Goal: Find specific page/section

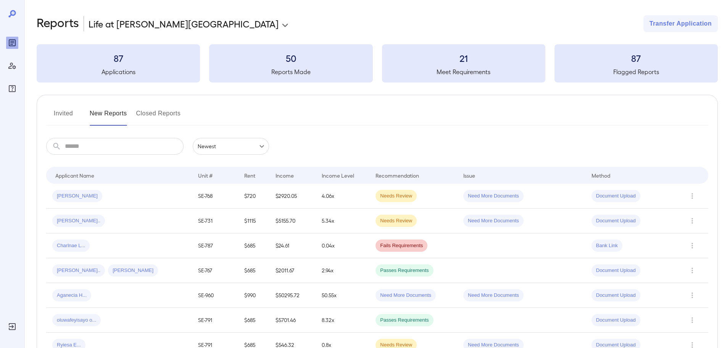
click at [66, 110] on button "Invited" at bounding box center [63, 116] width 34 height 18
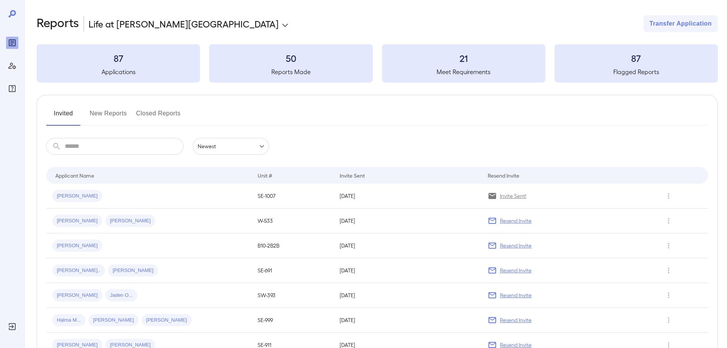
click at [113, 118] on button "New Reports" at bounding box center [108, 116] width 37 height 18
